Goal: Task Accomplishment & Management: Use online tool/utility

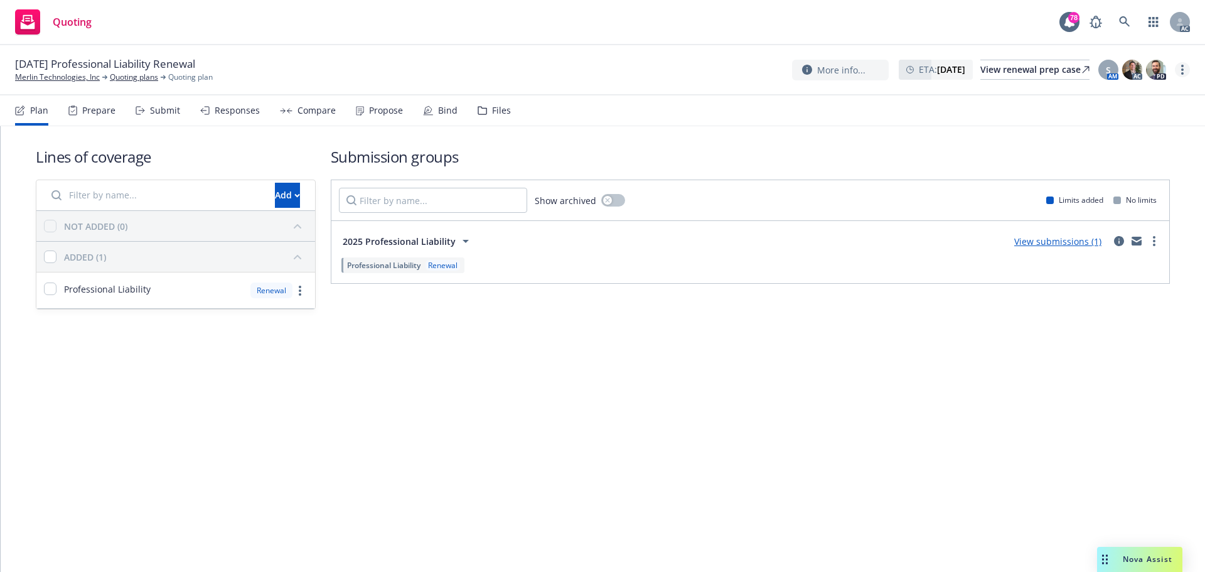
click at [1183, 73] on link "more" at bounding box center [1182, 69] width 15 height 15
click at [1124, 93] on link "Copy logging email" at bounding box center [1119, 95] width 140 height 25
